Goal: Information Seeking & Learning: Learn about a topic

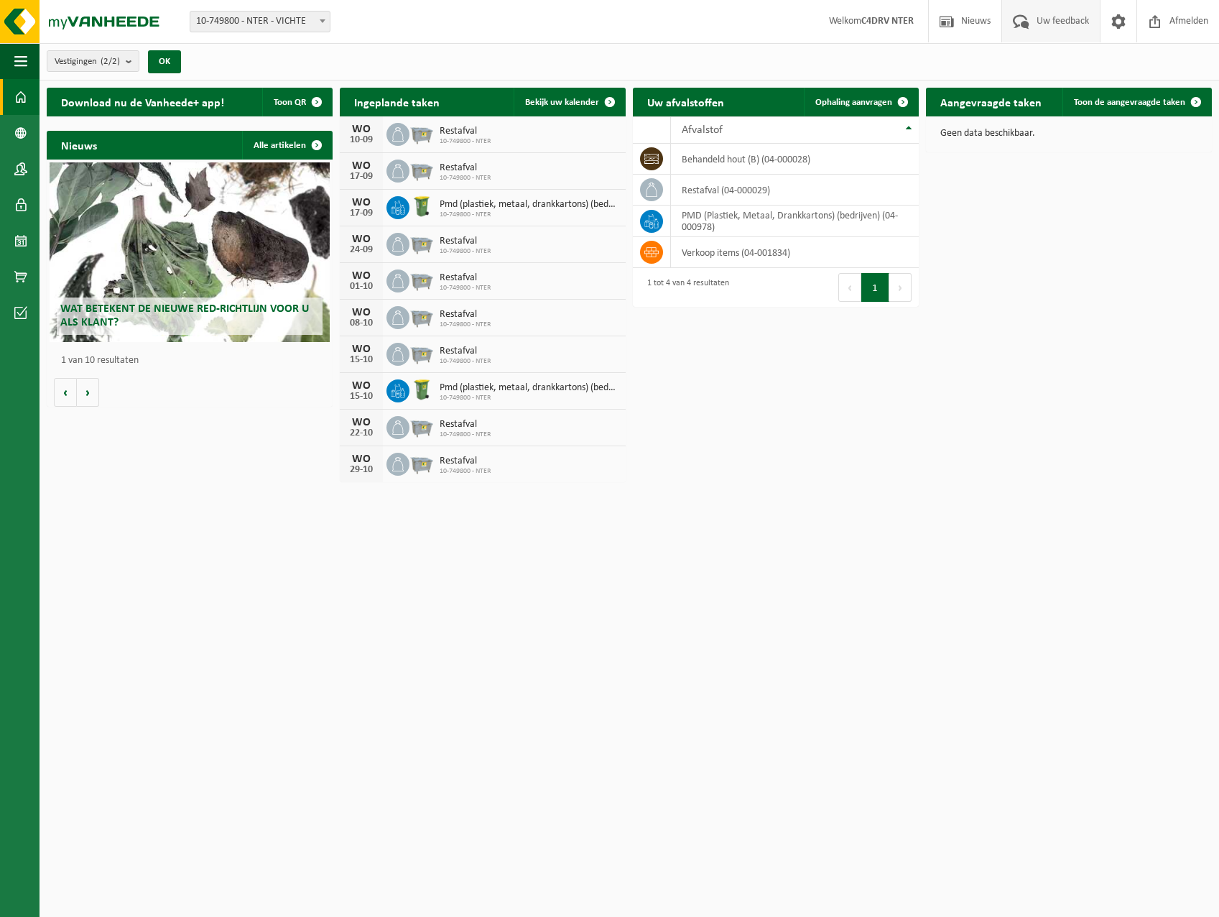
click at [1070, 18] on span "Uw feedback" at bounding box center [1063, 21] width 60 height 42
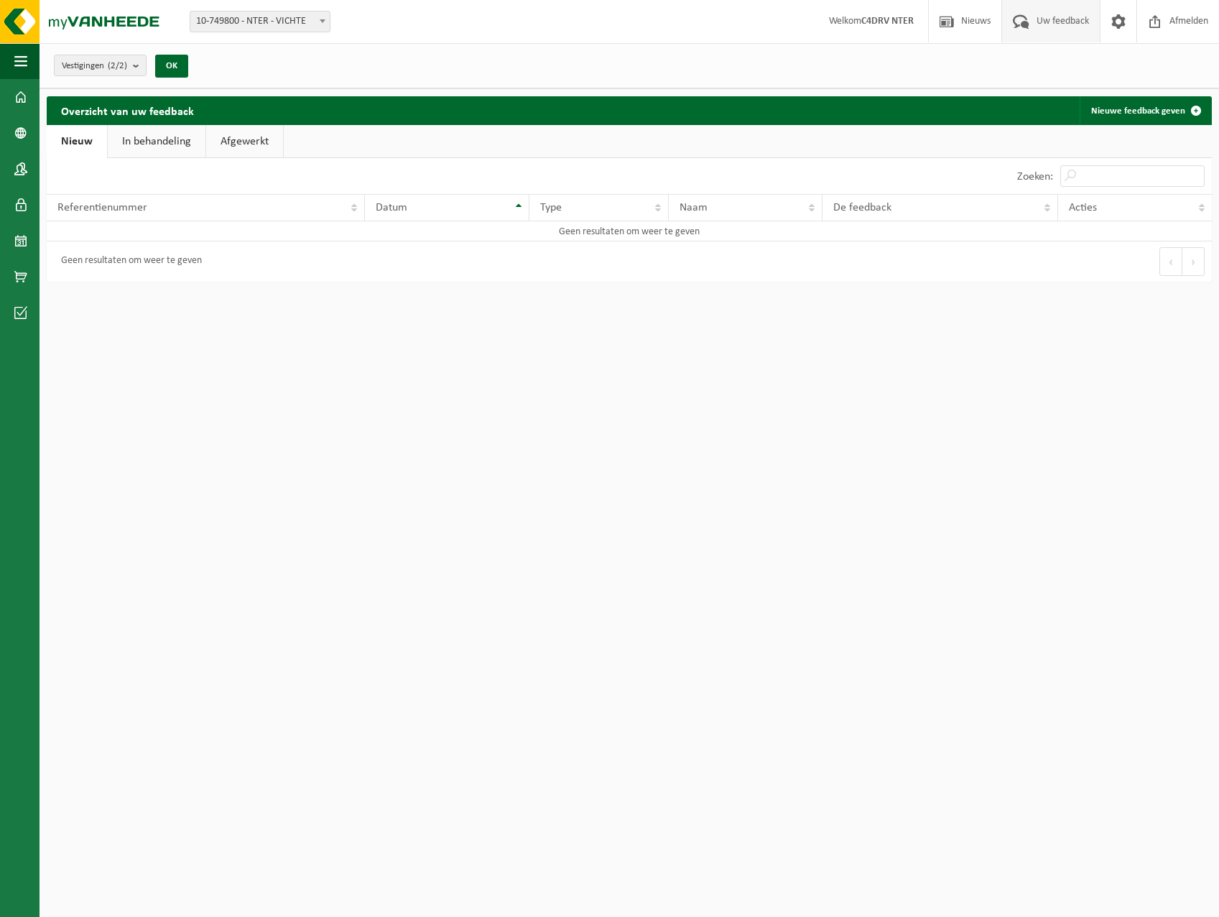
click at [147, 138] on link "In behandeling" at bounding box center [157, 141] width 98 height 33
click at [240, 132] on link "Afgewerkt" at bounding box center [246, 141] width 77 height 33
click at [89, 134] on link "Nieuw" at bounding box center [76, 141] width 58 height 33
click at [967, 23] on span "Nieuws" at bounding box center [976, 21] width 37 height 42
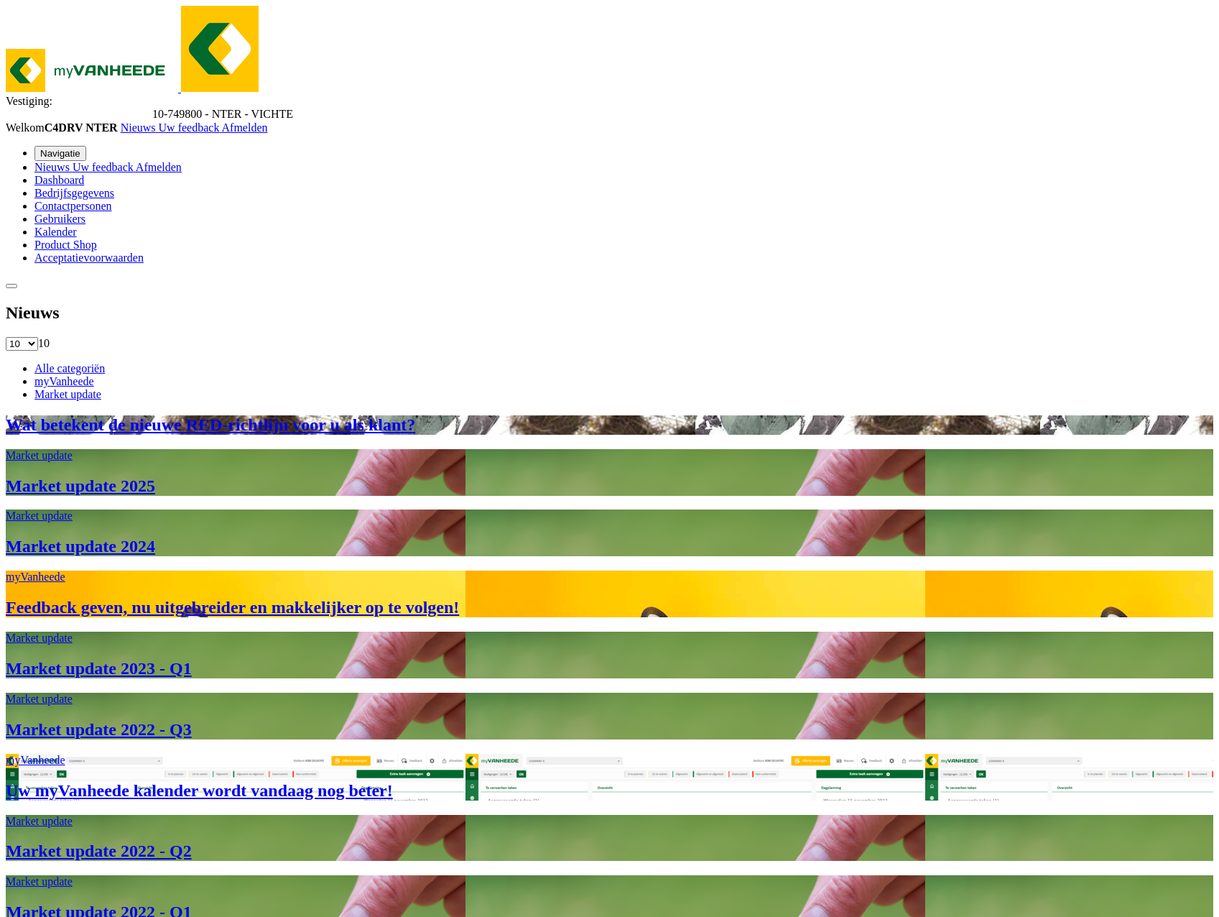
click at [94, 375] on link "myVanheede" at bounding box center [64, 381] width 60 height 12
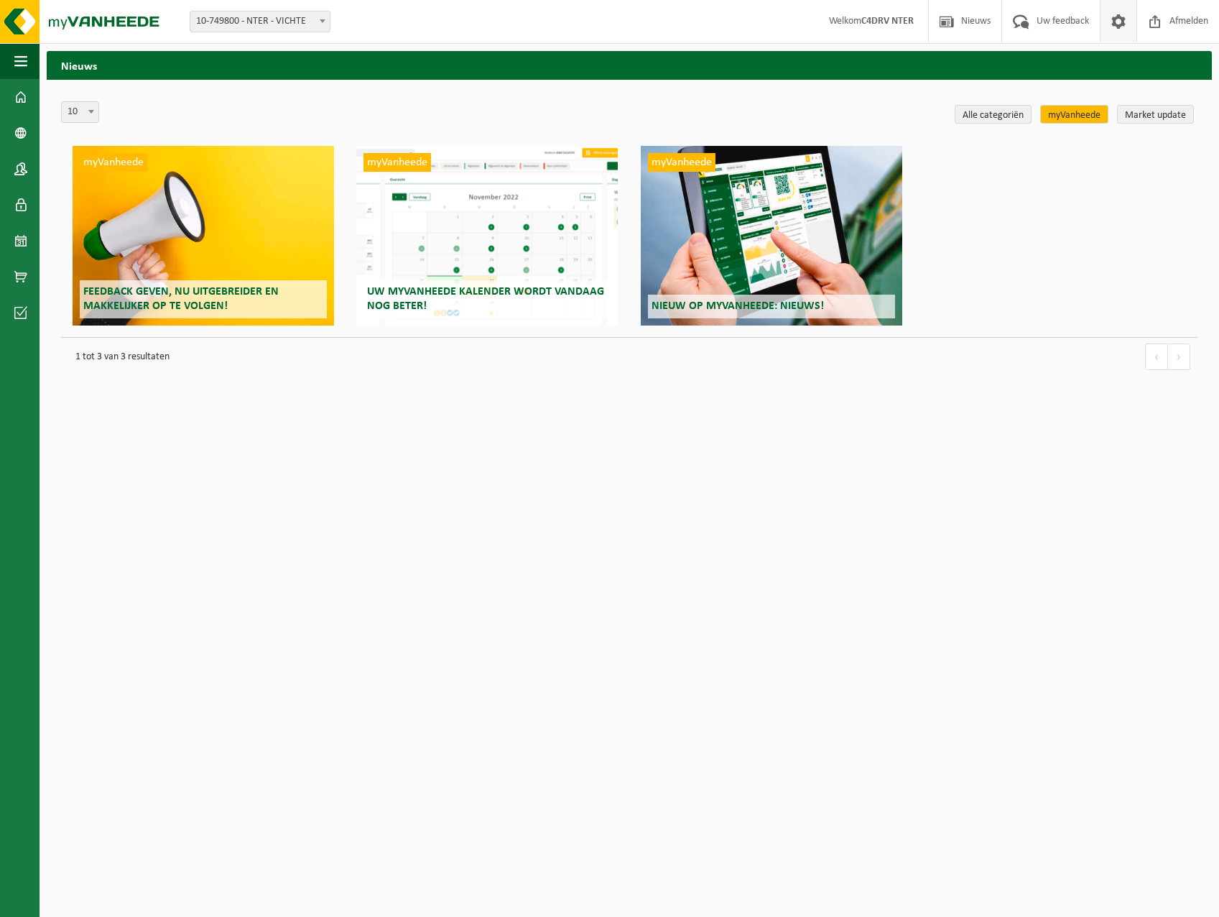
click at [1116, 23] on span at bounding box center [1119, 21] width 22 height 42
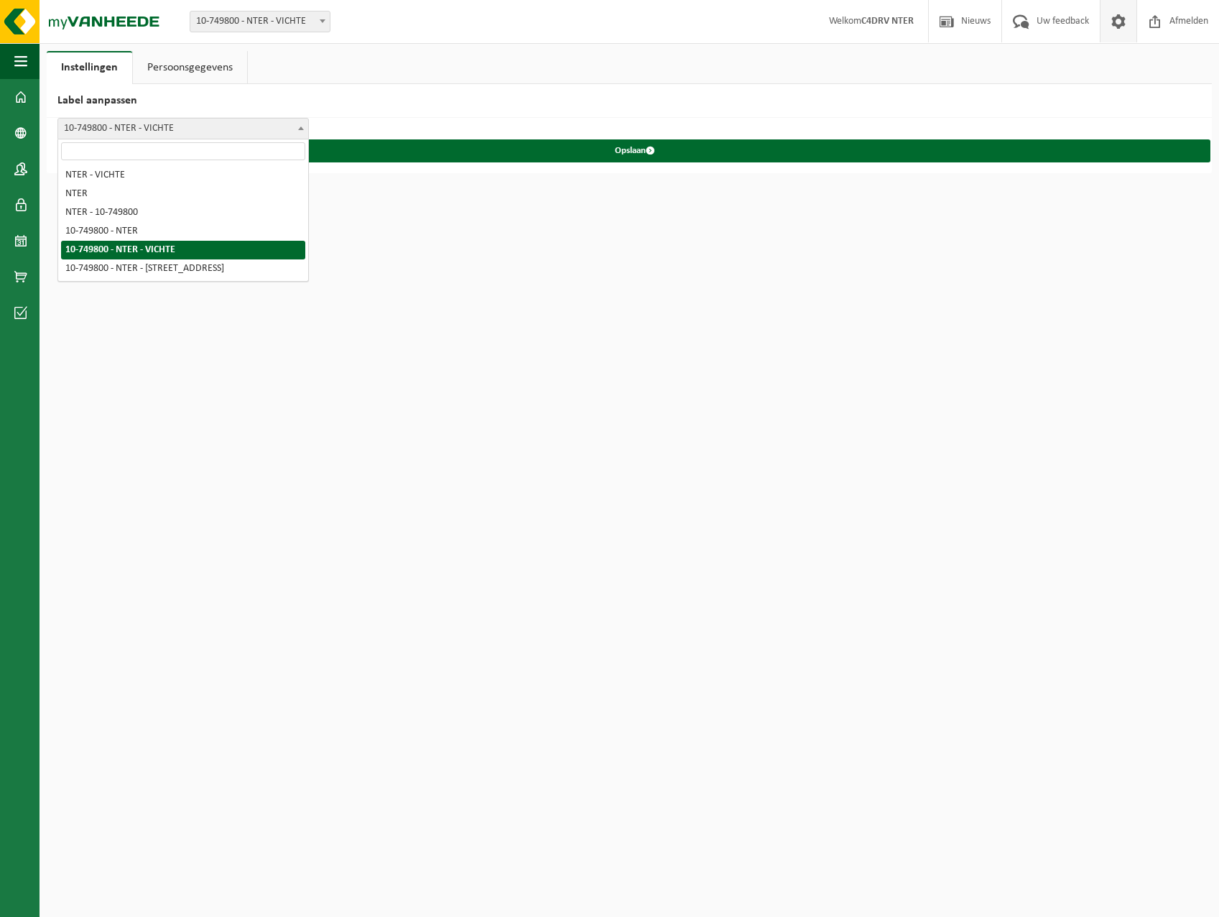
click at [201, 127] on span "10-749800 - NTER - VICHTE" at bounding box center [183, 129] width 250 height 20
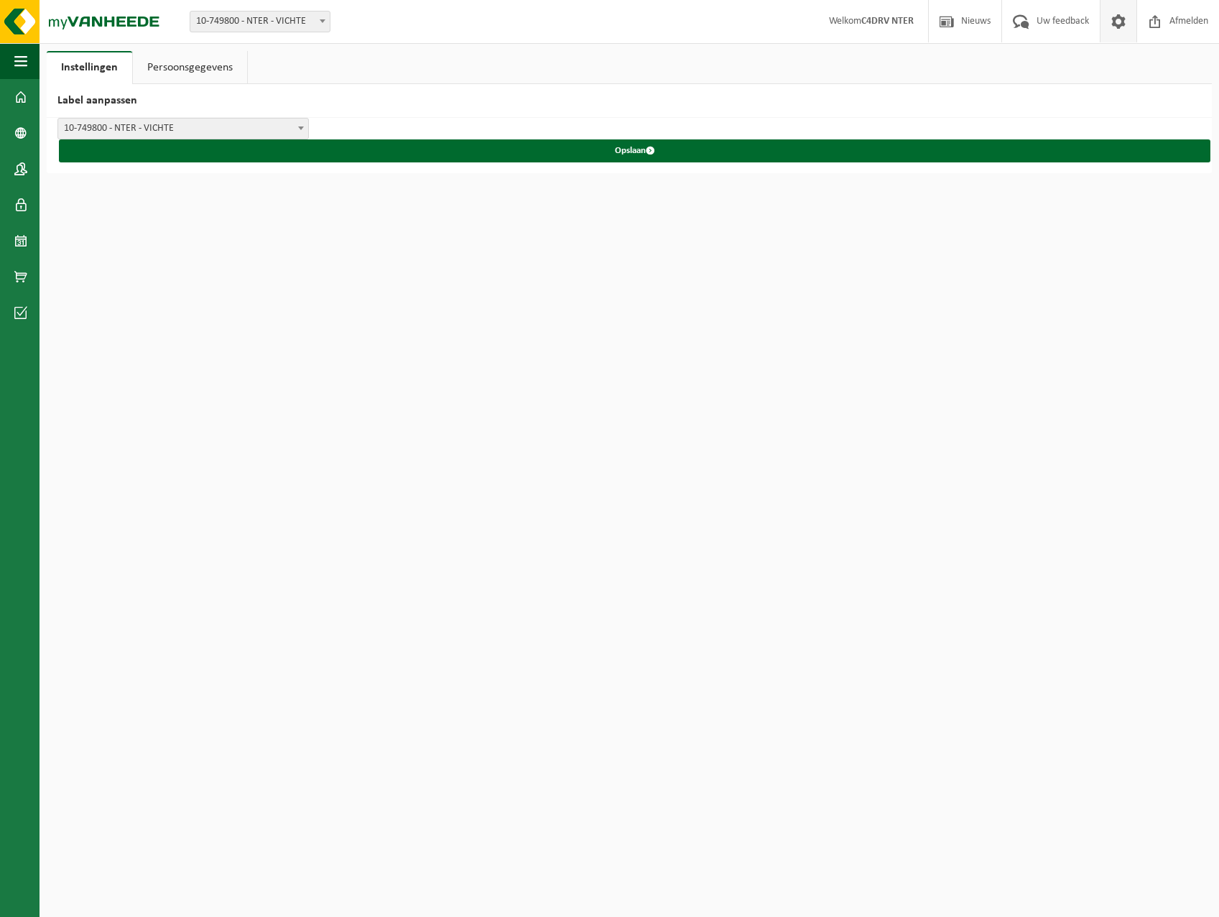
click at [191, 62] on link "Persoonsgegevens" at bounding box center [190, 67] width 114 height 33
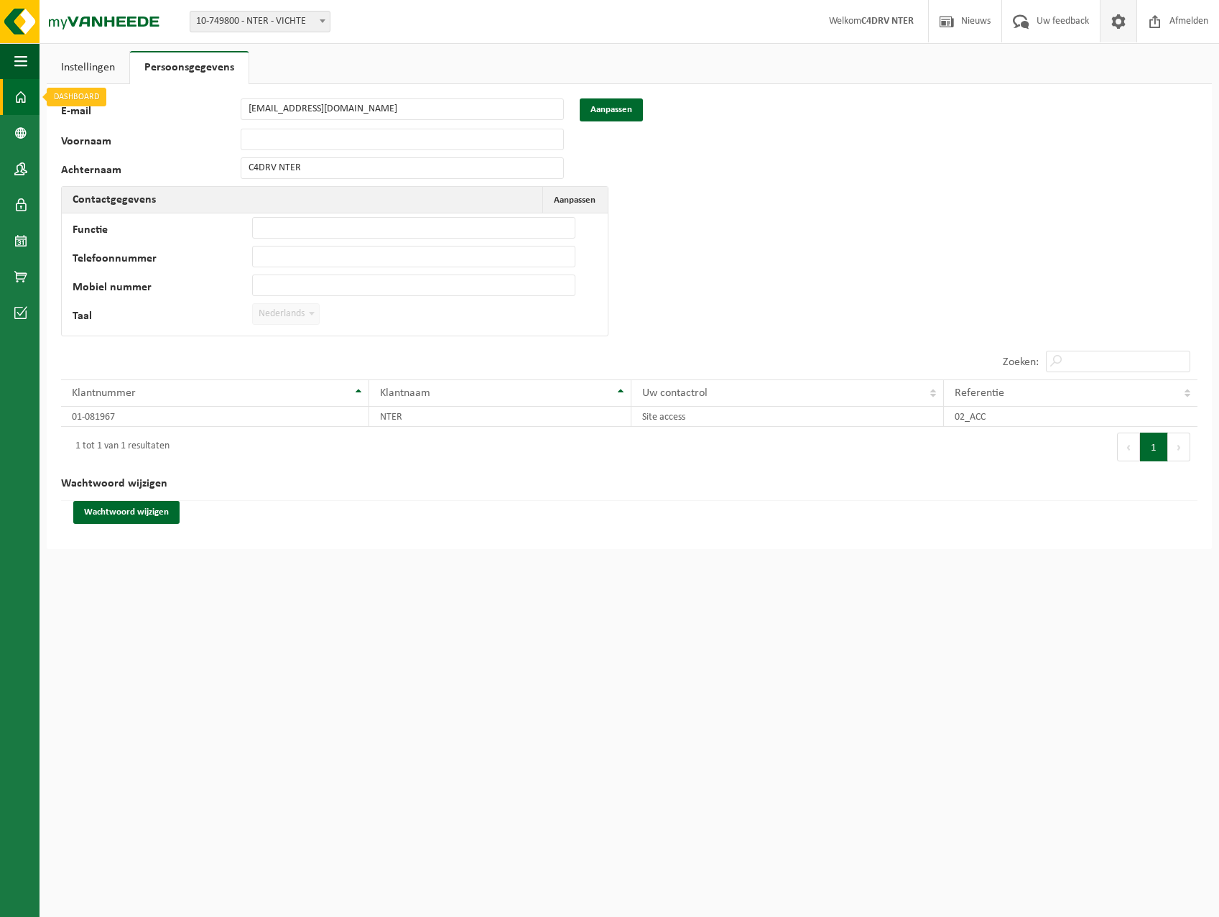
click at [27, 93] on span at bounding box center [20, 97] width 13 height 36
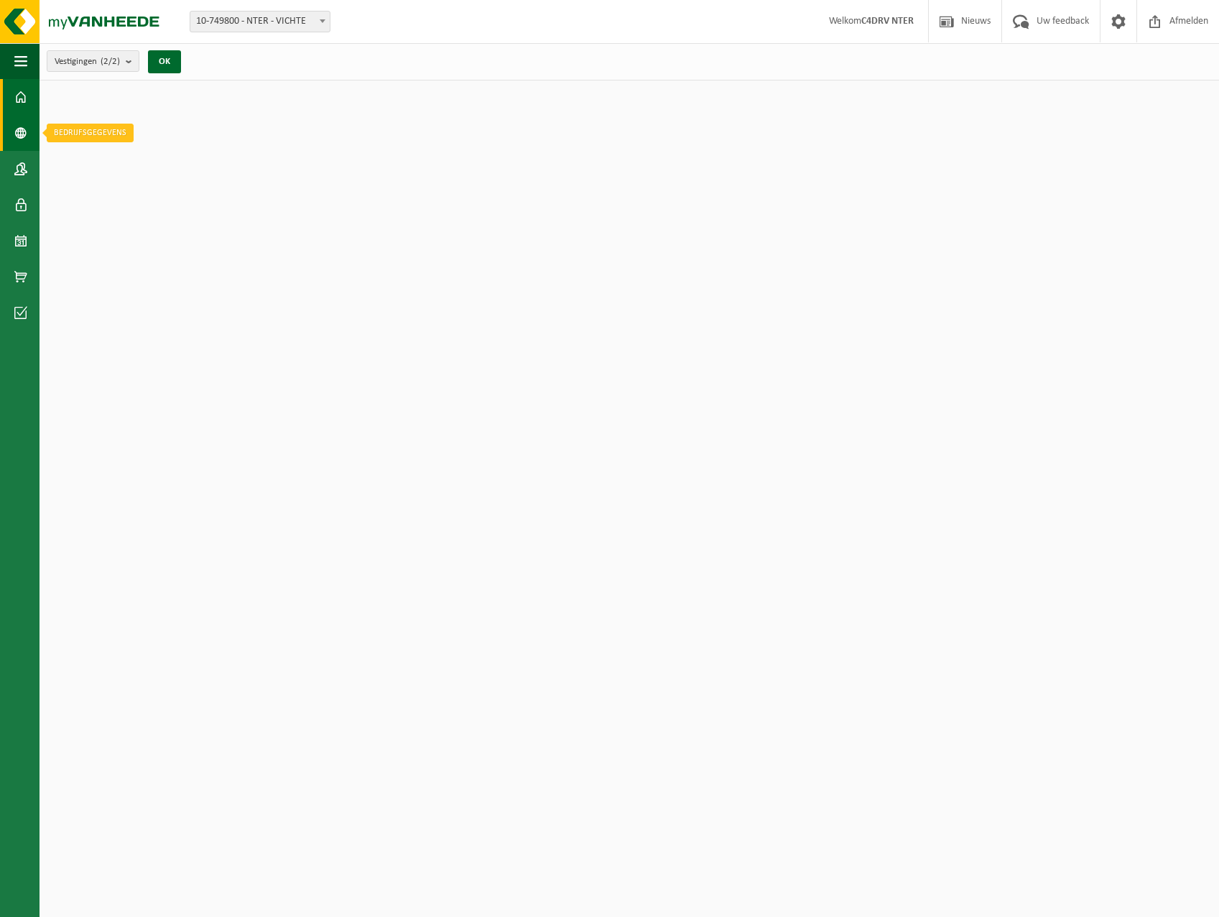
click at [17, 134] on span at bounding box center [20, 133] width 13 height 36
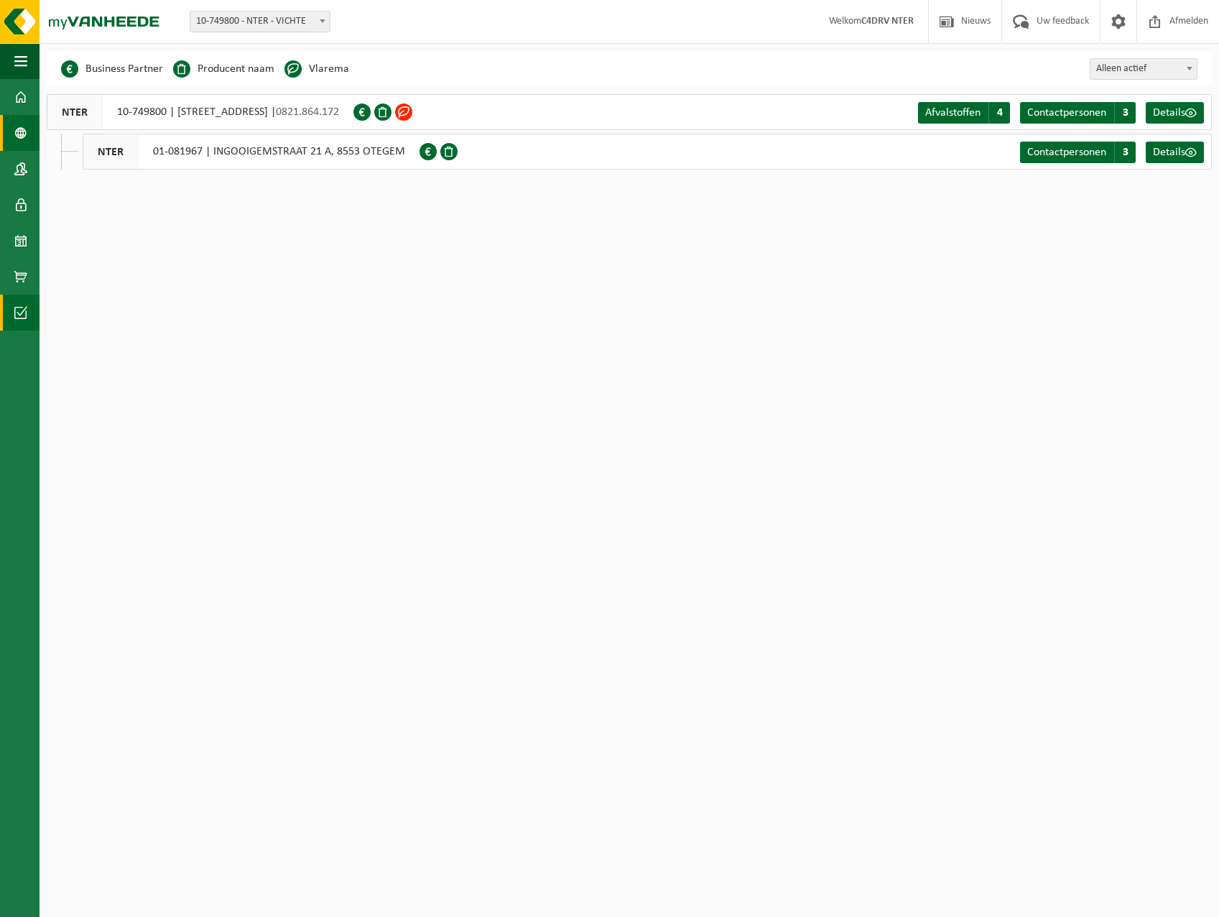
click at [25, 313] on span at bounding box center [20, 313] width 13 height 36
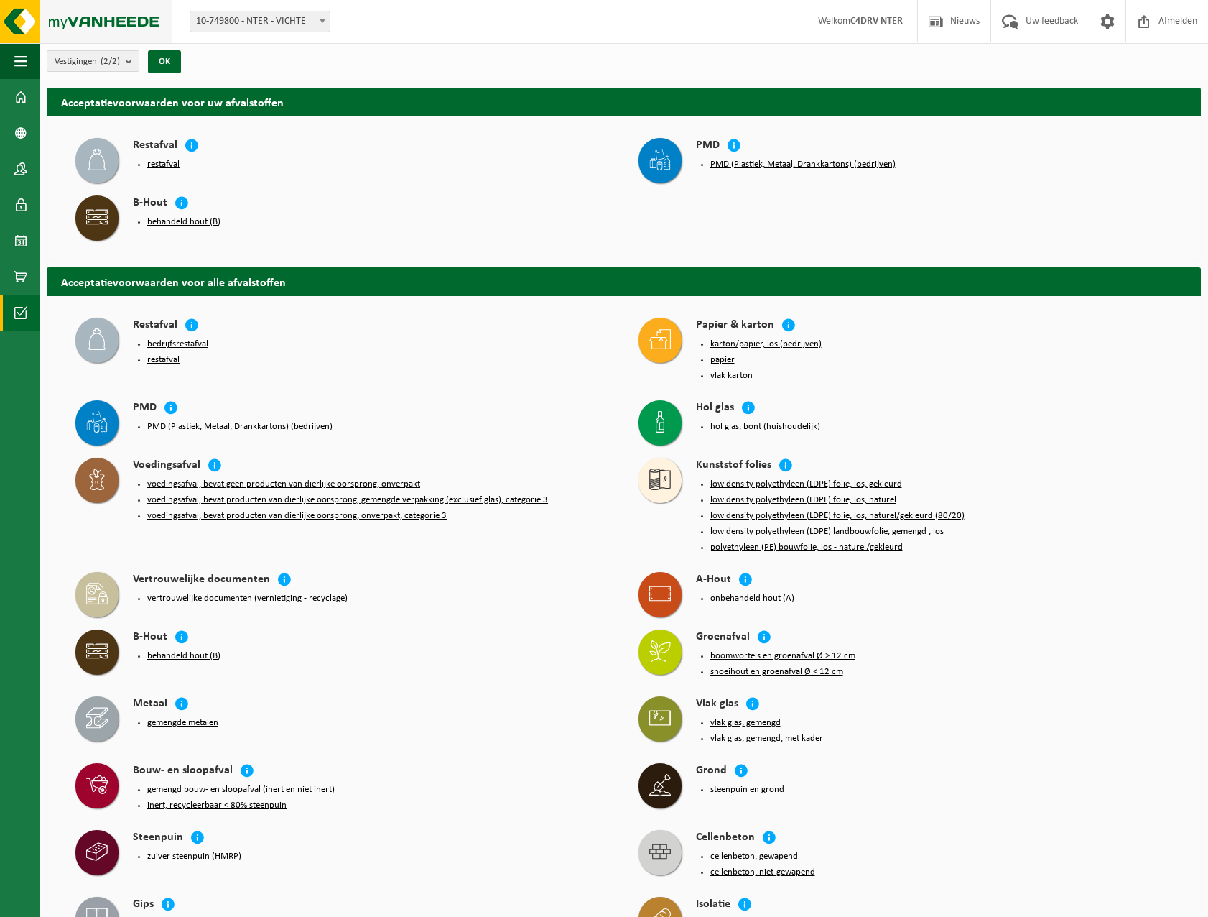
click at [91, 19] on img at bounding box center [86, 21] width 172 height 43
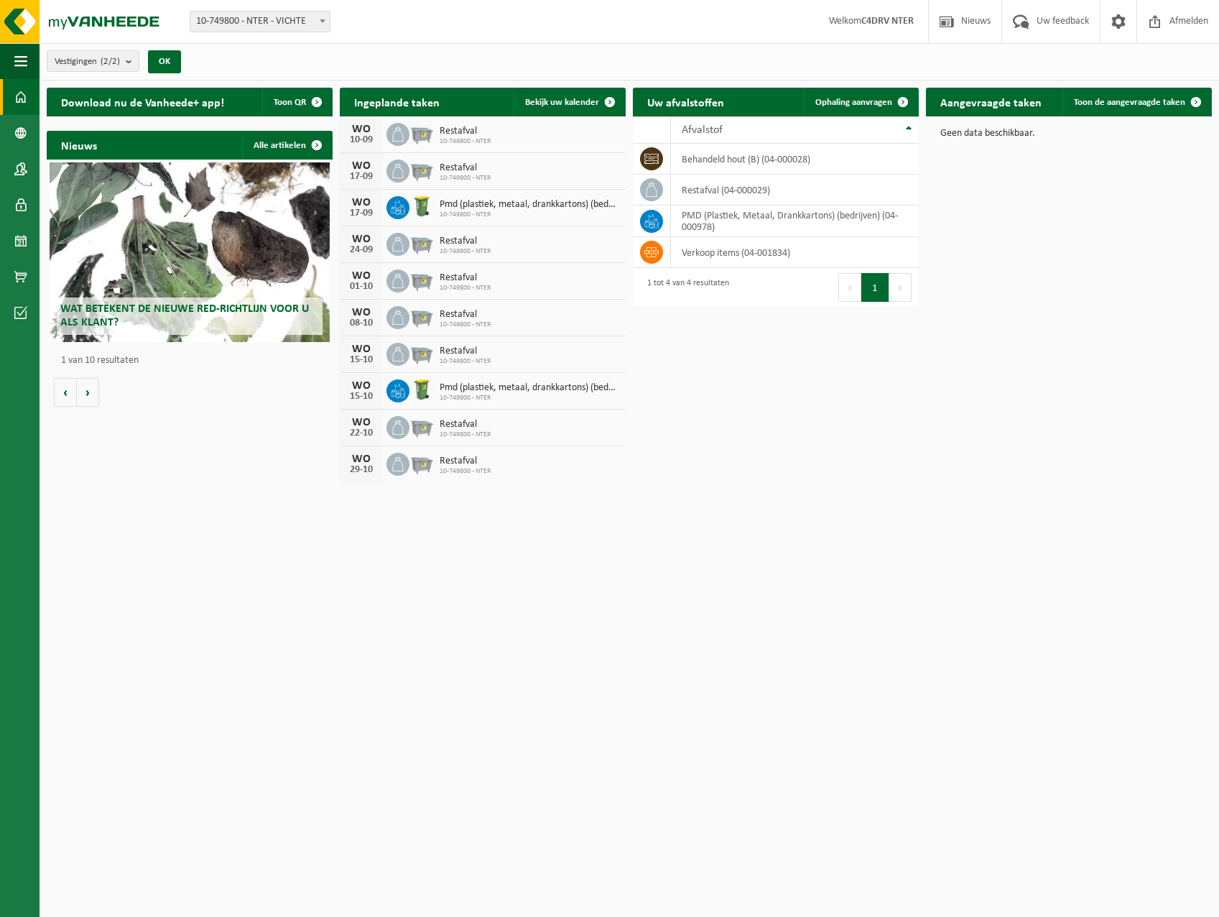
click at [210, 305] on span "Wat betekent de nieuwe RED-richtlijn voor u als klant?" at bounding box center [184, 315] width 249 height 25
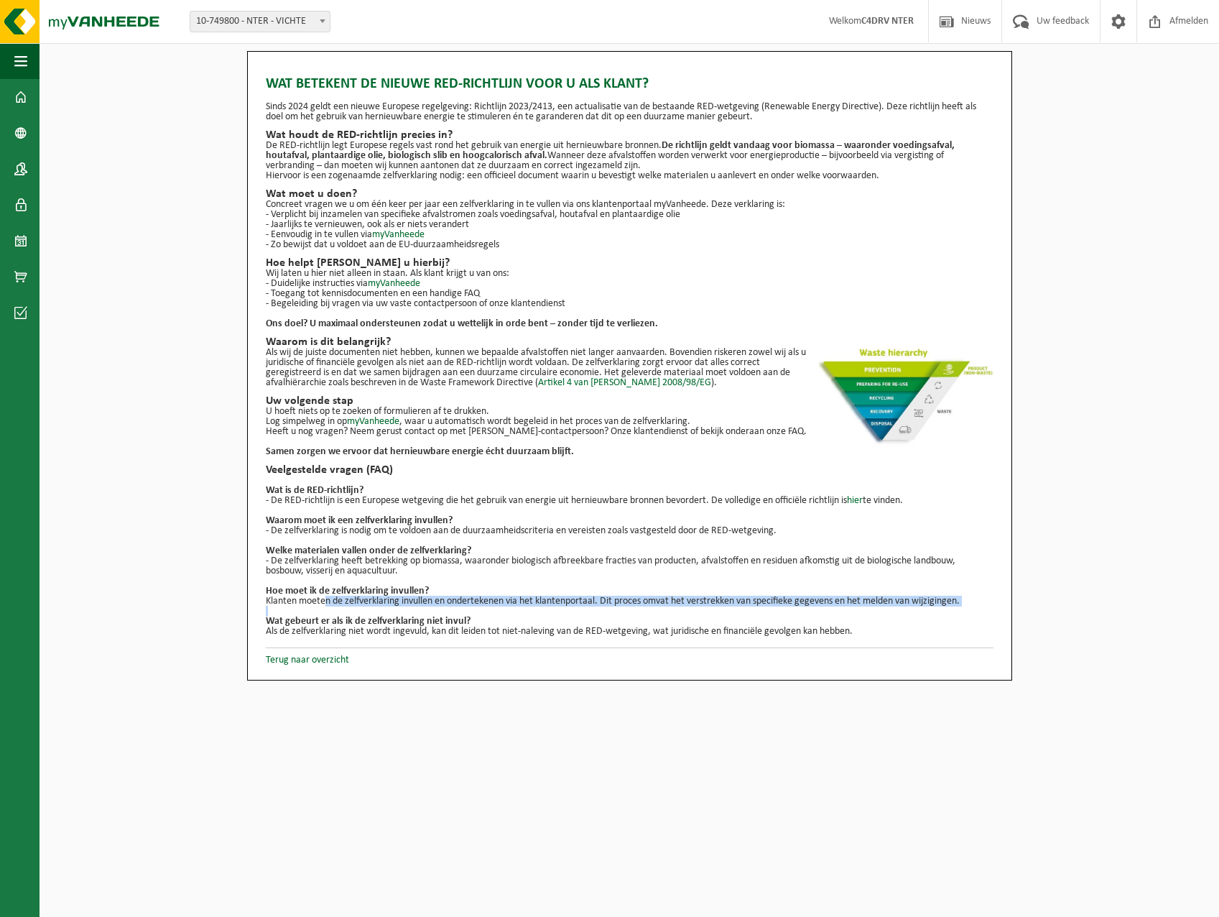
drag, startPoint x: 319, startPoint y: 596, endPoint x: 515, endPoint y: 608, distance: 196.5
click at [515, 608] on ul "Wat is de RED-richtlijn? - De RED-richtlijn is een Europese wetgeving die het g…" at bounding box center [630, 556] width 728 height 161
drag, startPoint x: 515, startPoint y: 608, endPoint x: 619, endPoint y: 608, distance: 104.2
click at [619, 608] on p at bounding box center [630, 611] width 728 height 10
click at [720, 605] on p "Klanten moeten de zelfverklaring invullen en ondertekenen via het klantenportaa…" at bounding box center [630, 601] width 728 height 10
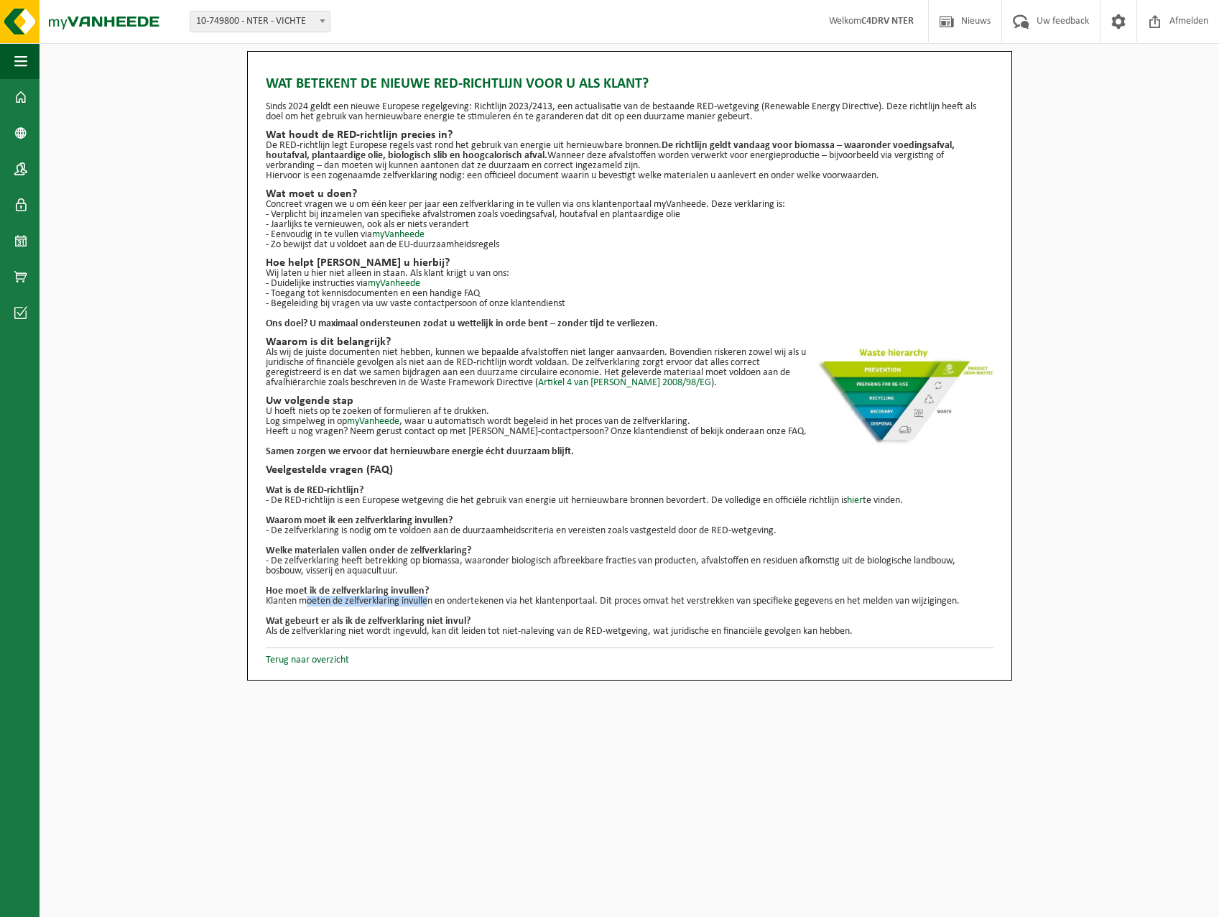
drag, startPoint x: 300, startPoint y: 598, endPoint x: 425, endPoint y: 603, distance: 125.1
click at [425, 603] on p "Klanten moeten de zelfverklaring invullen en ondertekenen via het klantenportaa…" at bounding box center [630, 601] width 728 height 10
drag, startPoint x: 425, startPoint y: 603, endPoint x: 741, endPoint y: 632, distance: 317.4
click at [741, 632] on p "Als de zelfverklaring niet wordt ingevuld, kan dit leiden tot niet-naleving van…" at bounding box center [630, 631] width 728 height 10
drag, startPoint x: 741, startPoint y: 632, endPoint x: 805, endPoint y: 626, distance: 63.5
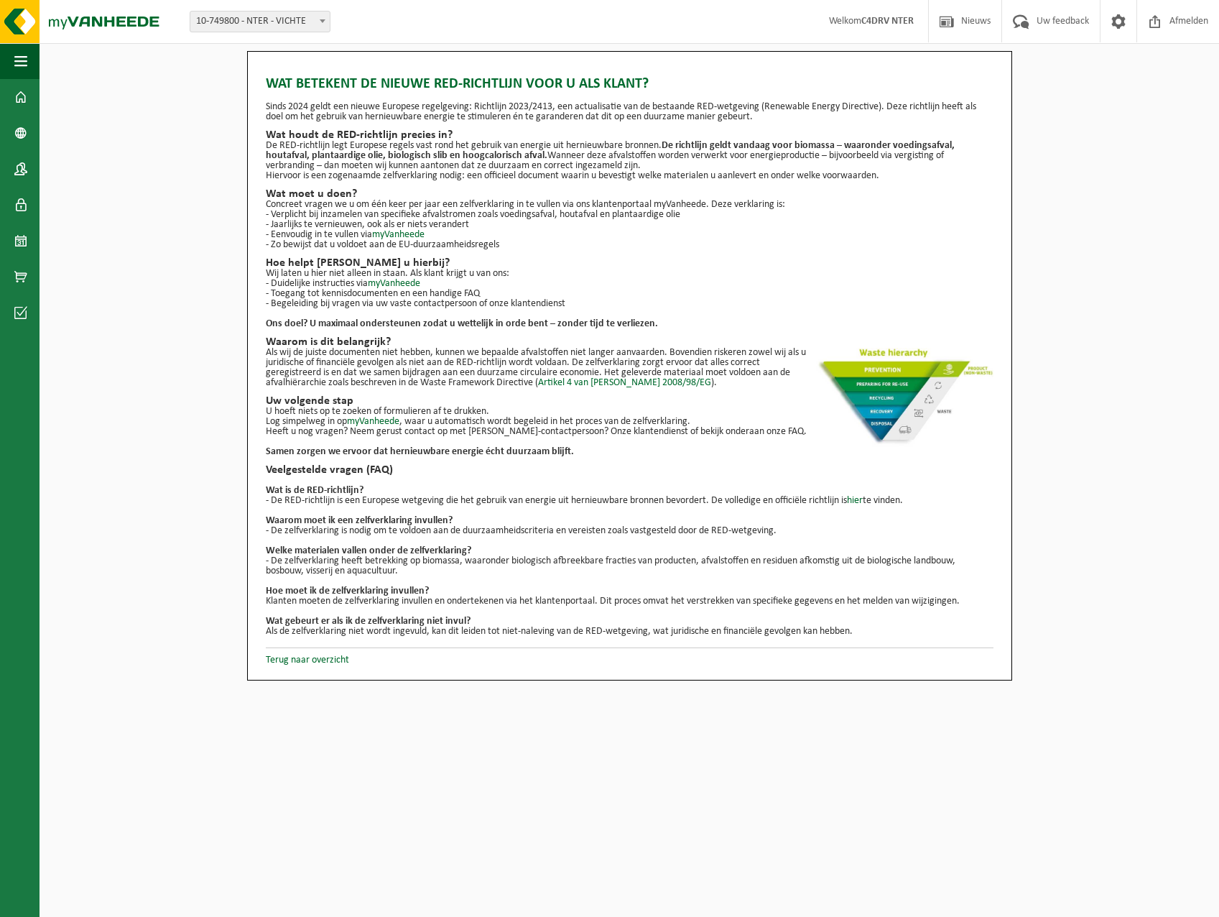
click at [805, 626] on p "Als de zelfverklaring niet wordt ingevuld, kan dit leiden tot niet-naleving van…" at bounding box center [630, 631] width 728 height 10
drag, startPoint x: 807, startPoint y: 598, endPoint x: 231, endPoint y: 590, distance: 576.2
click at [231, 590] on div "Wat betekent de nieuwe RED-richtlijn voor u als klant? Sinds 2024 geldt een nie…" at bounding box center [630, 365] width 1180 height 629
drag, startPoint x: 231, startPoint y: 590, endPoint x: 366, endPoint y: 598, distance: 135.2
click at [366, 598] on p "Klanten moeten de zelfverklaring invullen en ondertekenen via het klantenportaa…" at bounding box center [630, 601] width 728 height 10
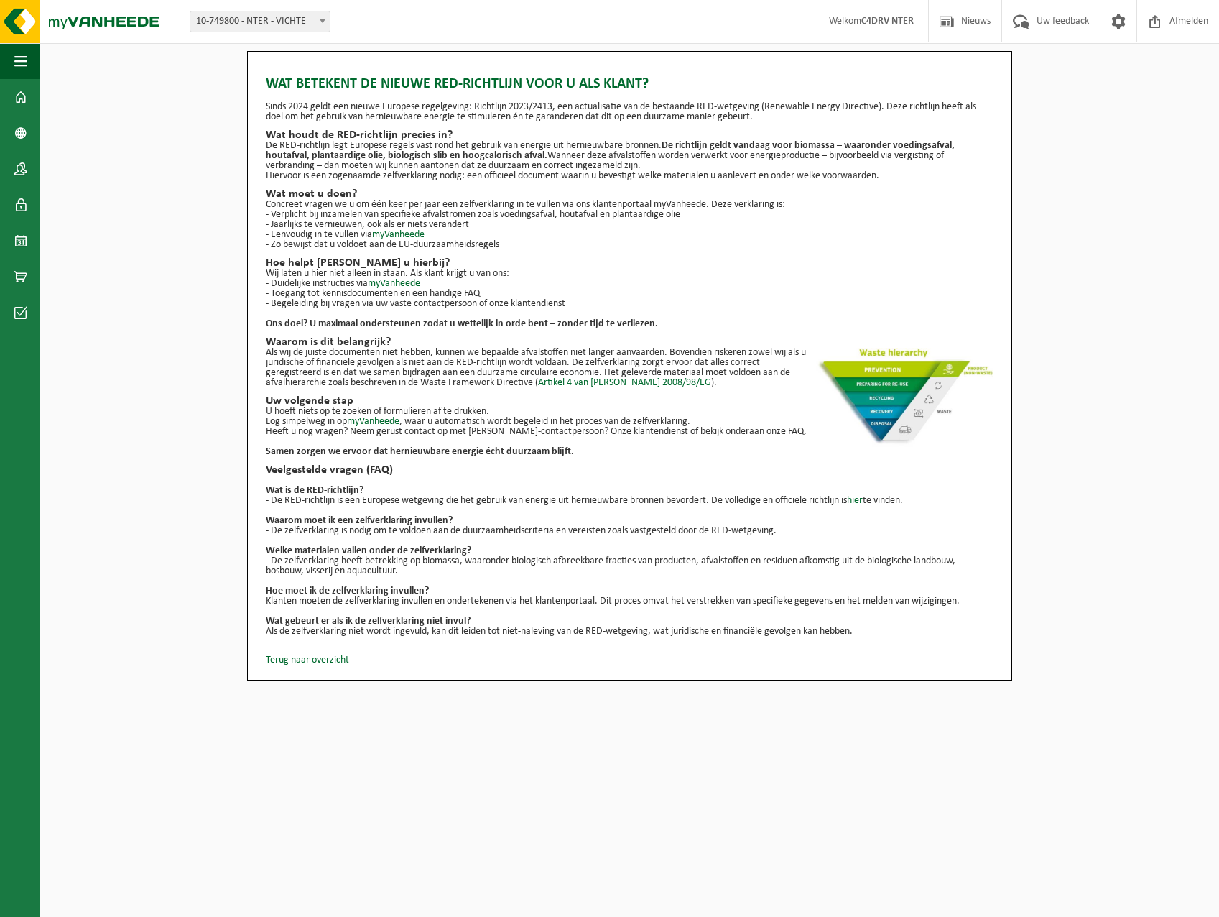
click at [381, 603] on p "Klanten moeten de zelfverklaring invullen en ondertekenen via het klantenportaa…" at bounding box center [630, 601] width 728 height 10
drag, startPoint x: 313, startPoint y: 592, endPoint x: 601, endPoint y: 599, distance: 287.4
click at [601, 599] on ul "Wat is de RED-richtlijn? - De RED-richtlijn is een Europese wetgeving die het g…" at bounding box center [630, 556] width 728 height 161
click at [312, 662] on link "Terug naar overzicht" at bounding box center [307, 659] width 83 height 11
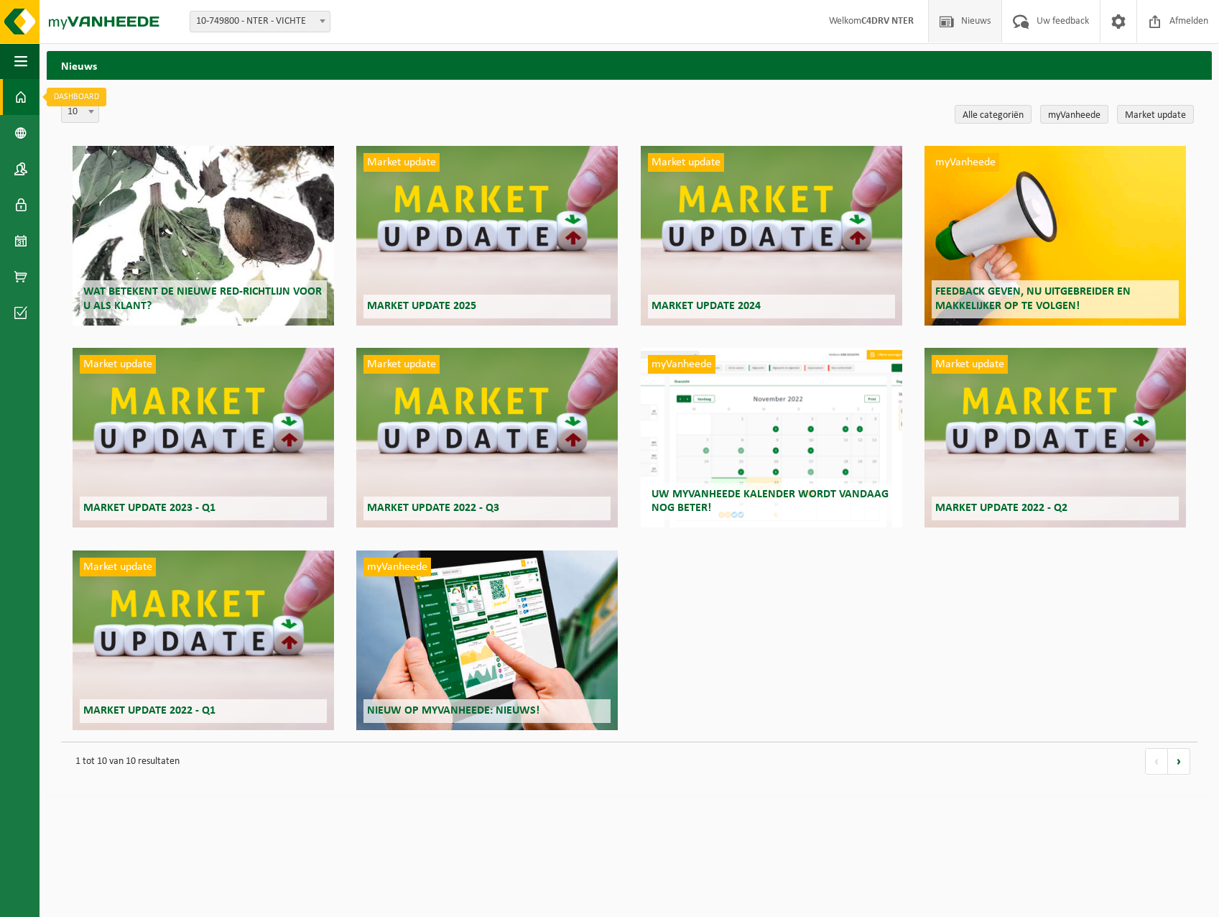
click at [19, 96] on span at bounding box center [20, 97] width 13 height 36
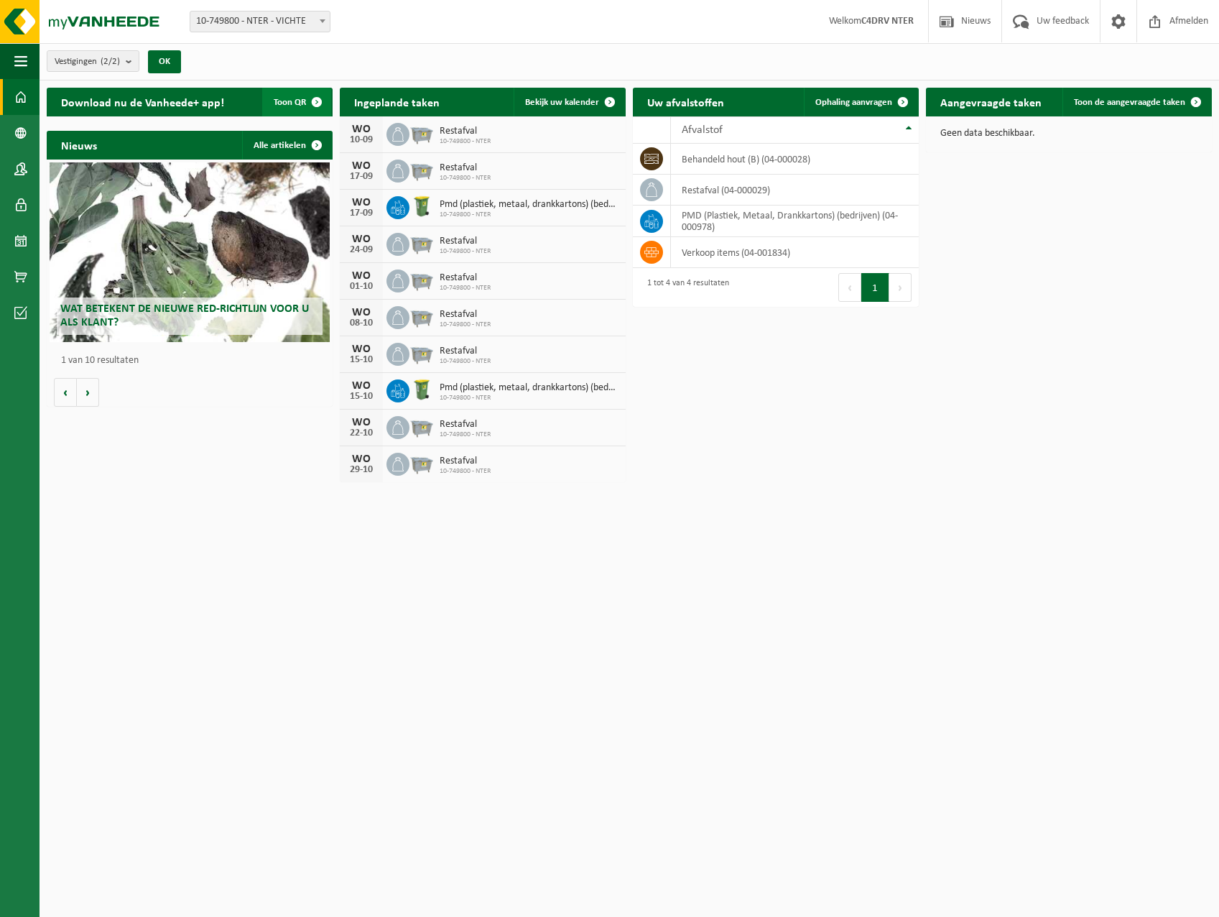
click at [315, 104] on span "button" at bounding box center [316, 102] width 29 height 29
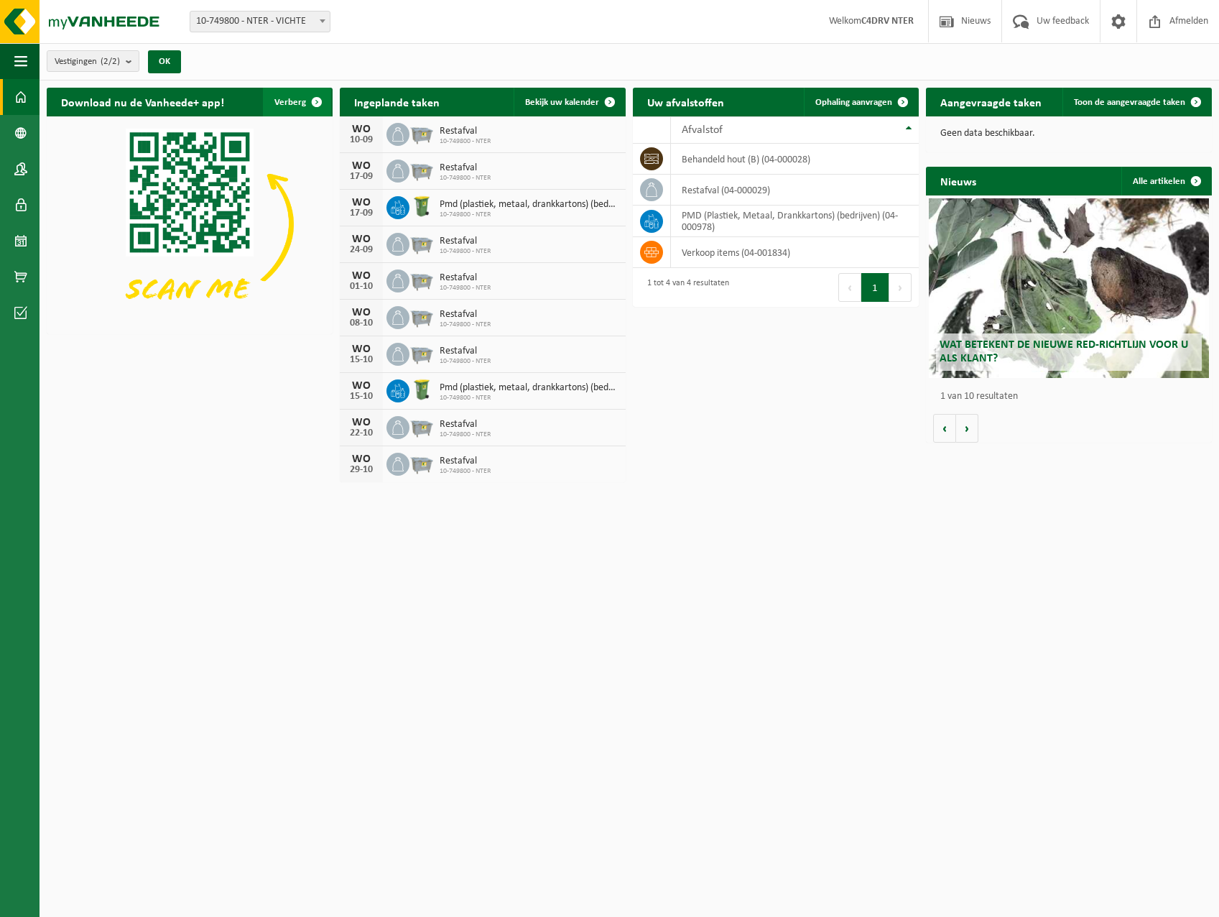
click at [317, 99] on span "button" at bounding box center [316, 102] width 29 height 29
